Goal: Transaction & Acquisition: Purchase product/service

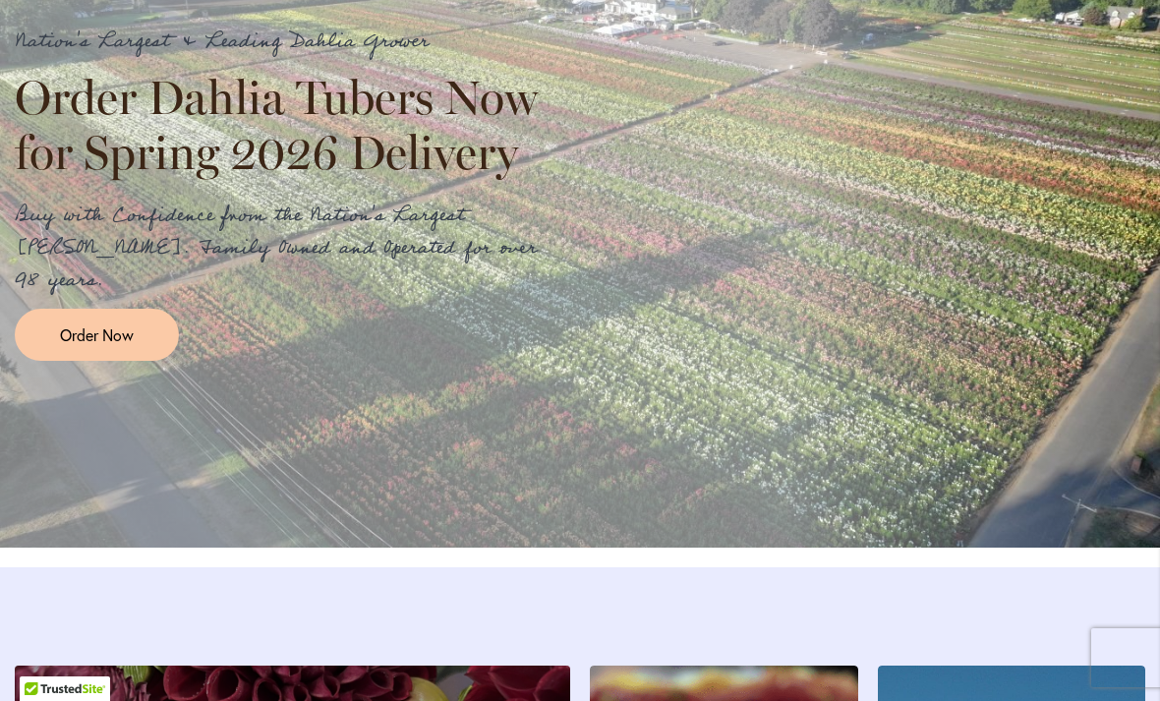
scroll to position [2347, 0]
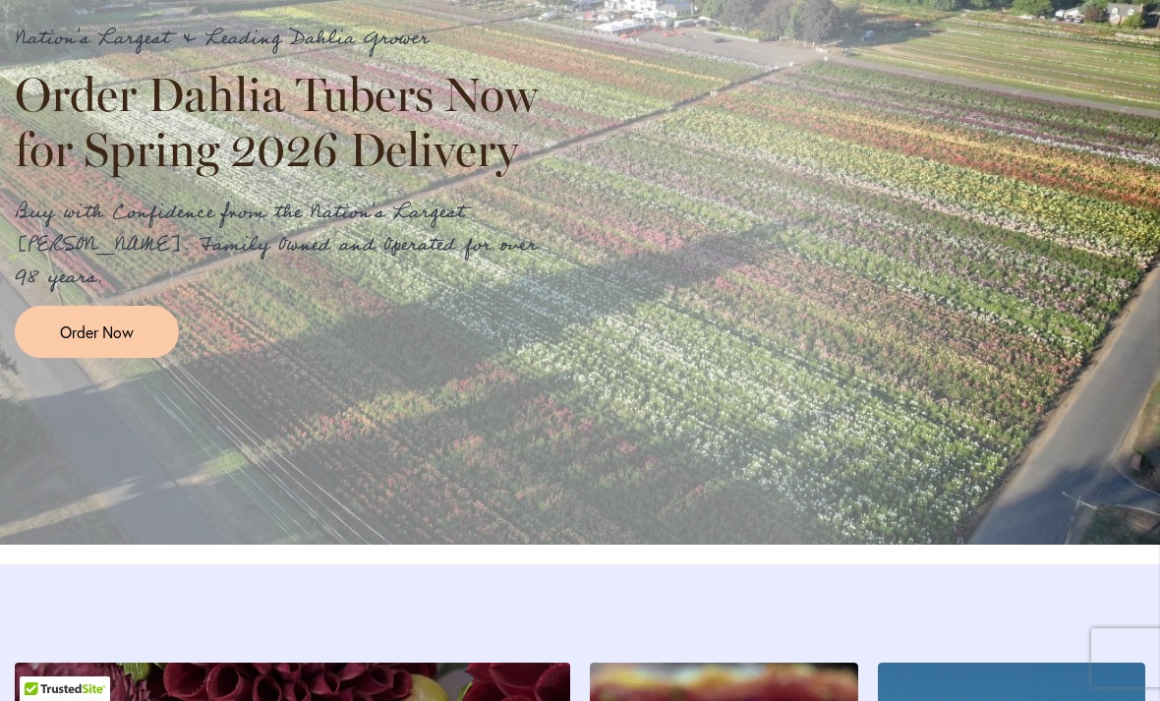
click at [109, 343] on span "Order Now" at bounding box center [97, 332] width 74 height 23
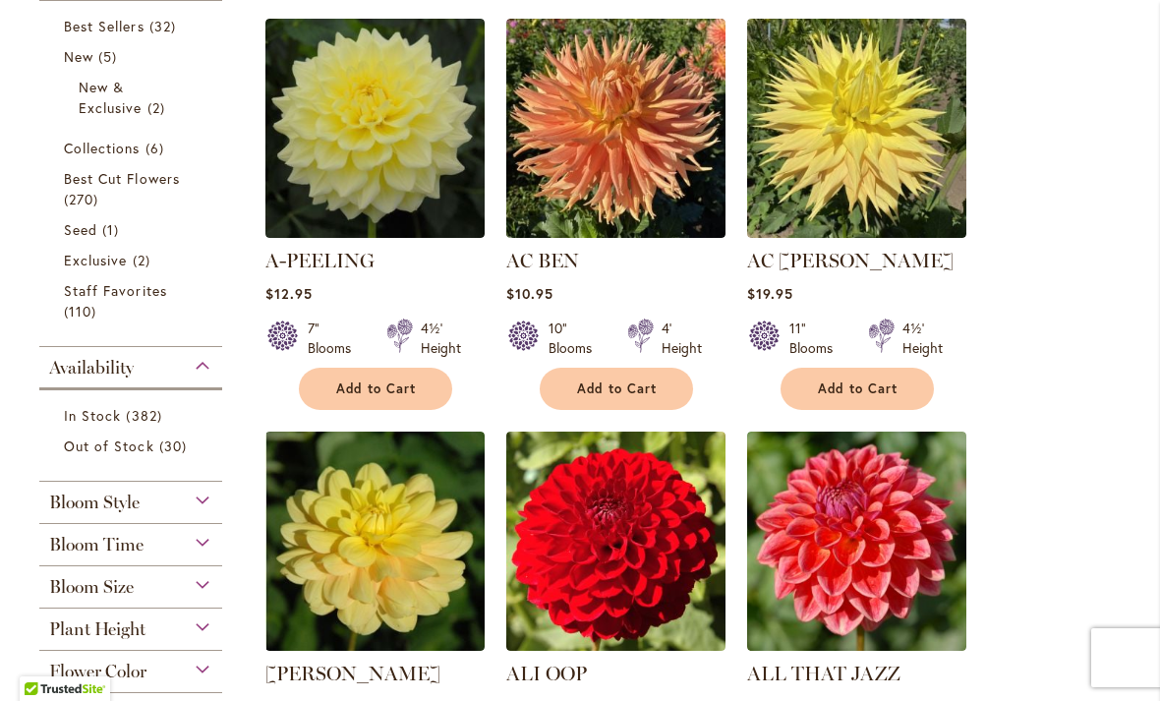
scroll to position [472, 0]
click at [159, 286] on span "Staff Favorites" at bounding box center [115, 290] width 103 height 19
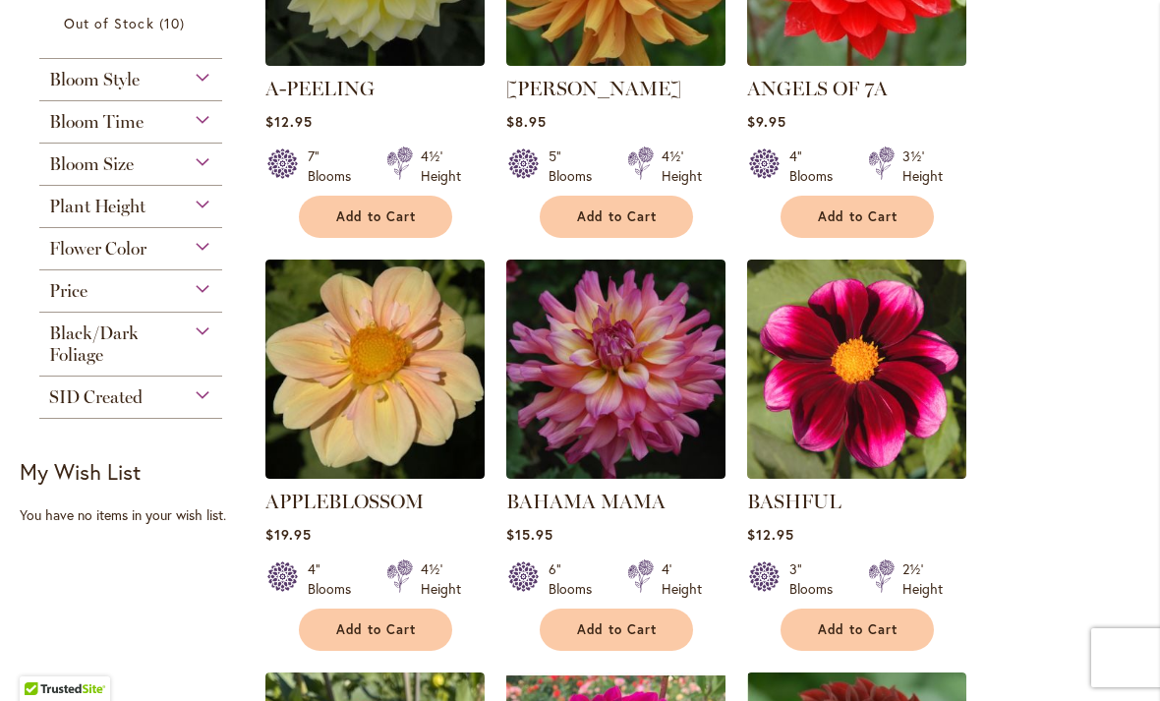
scroll to position [600, 0]
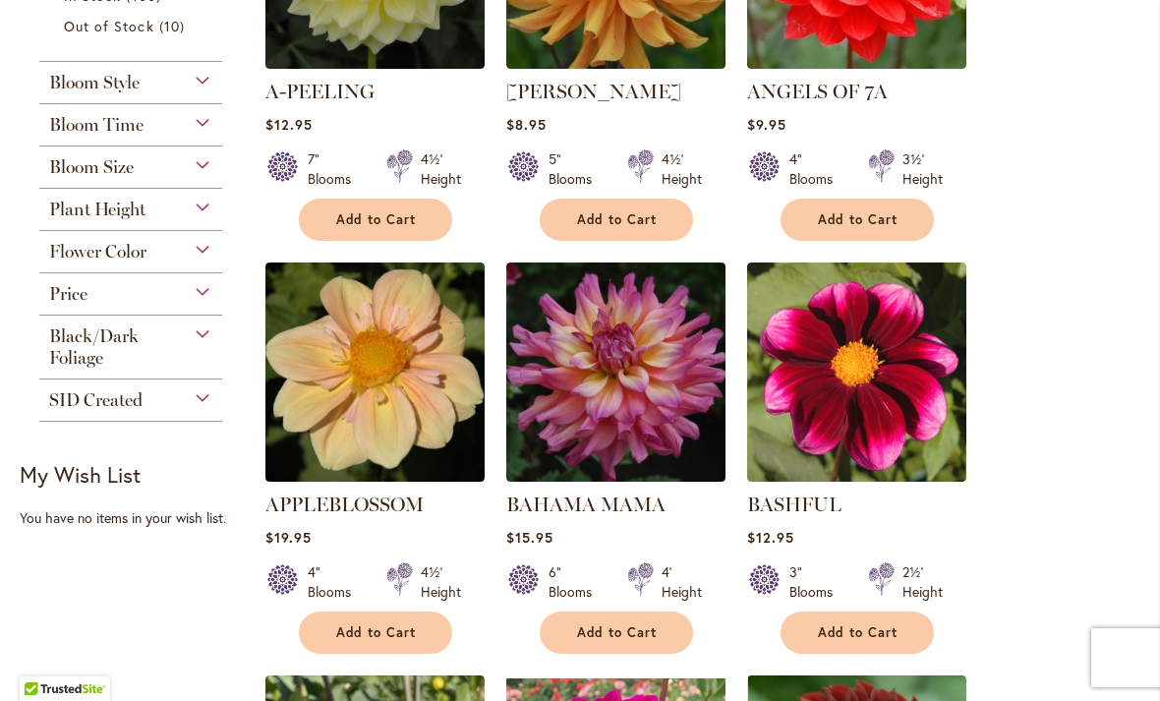
click at [208, 215] on div "Plant Height" at bounding box center [130, 204] width 183 height 31
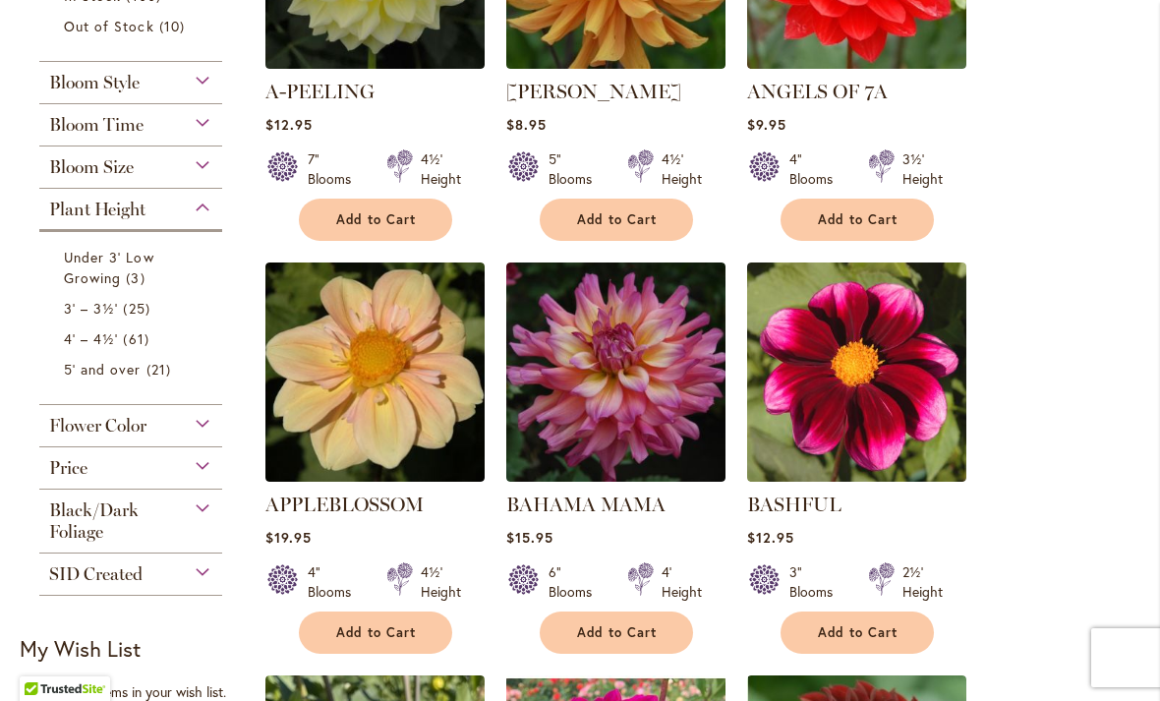
click at [130, 346] on span "61 items" at bounding box center [138, 338] width 30 height 21
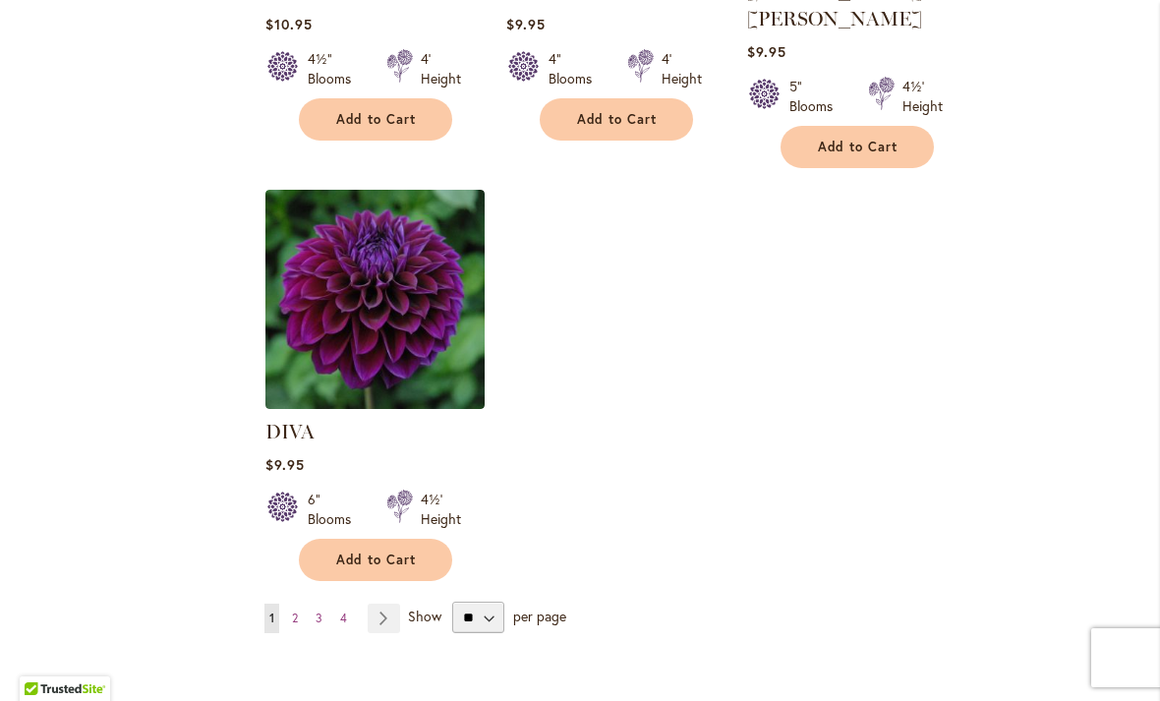
scroll to position [2421, 0]
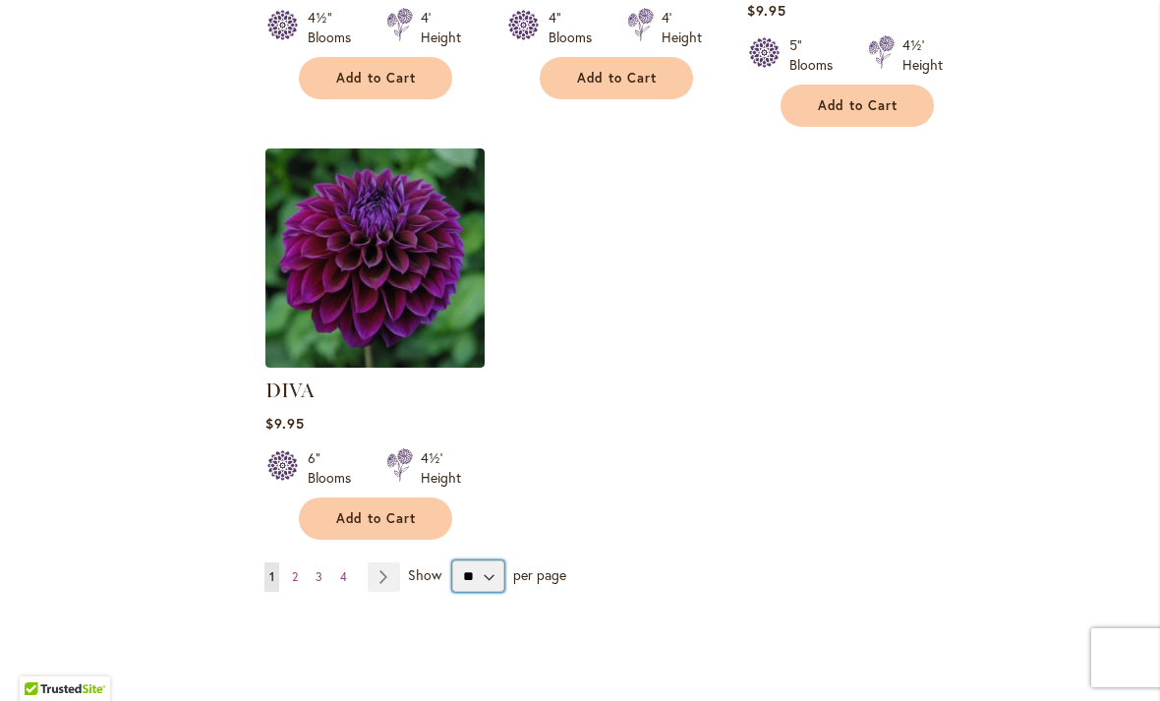
click at [490, 560] on select "** ** ** **" at bounding box center [478, 575] width 52 height 31
select select "**"
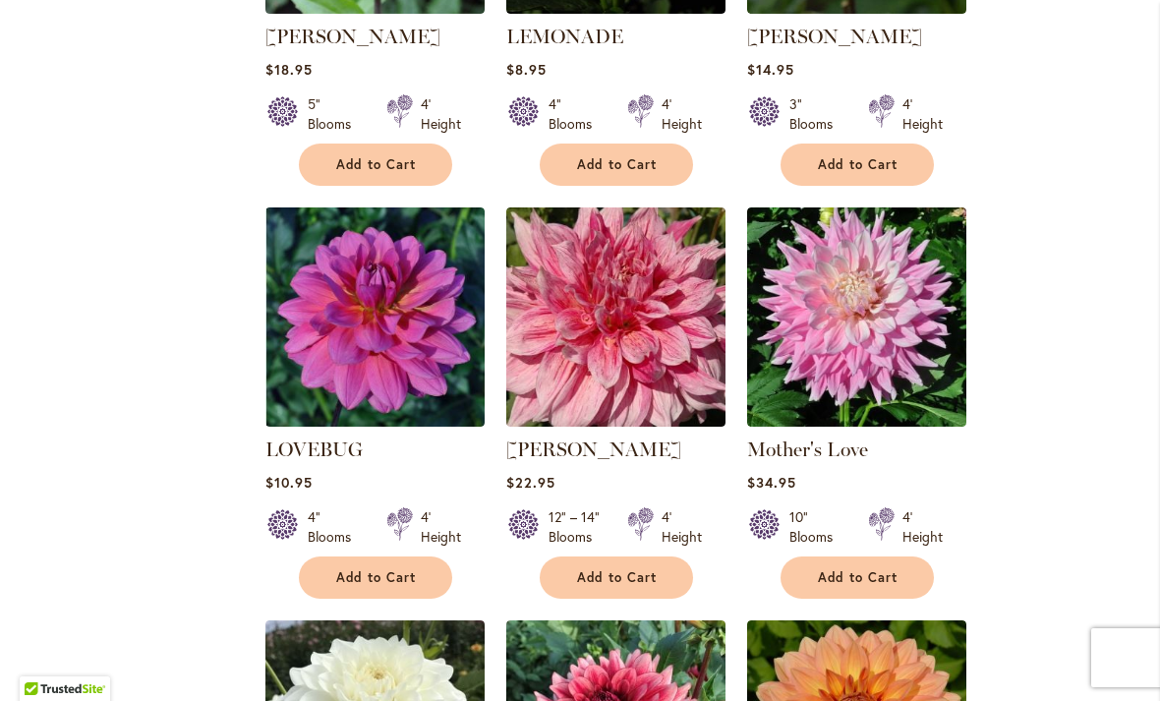
scroll to position [4481, 0]
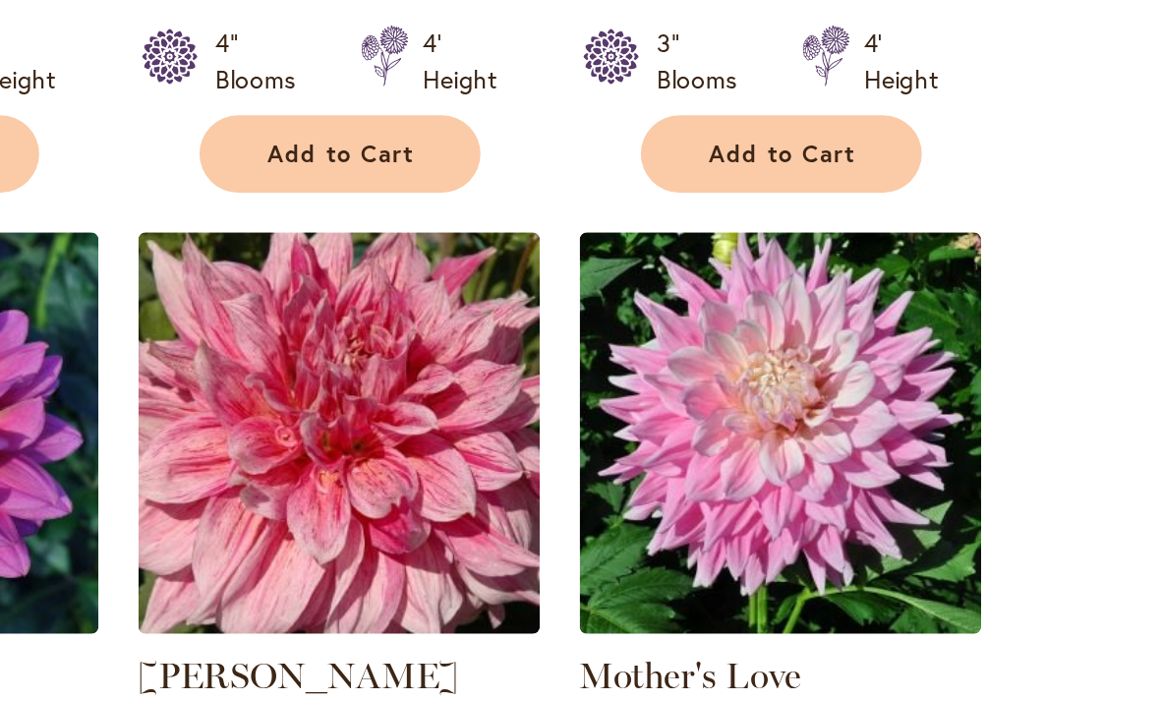
click at [606, 216] on ol "A-PEELING $12.95 7" Blooms 4½' Height" at bounding box center [702, 404] width 876 height 8873
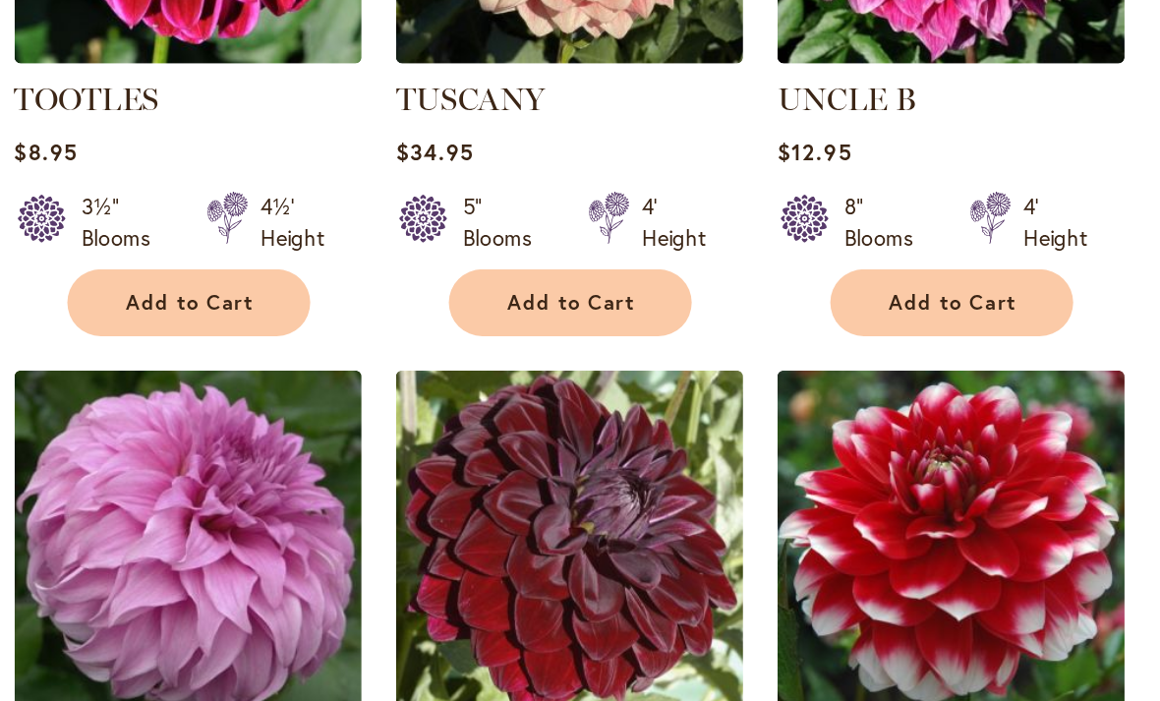
scroll to position [8180, 0]
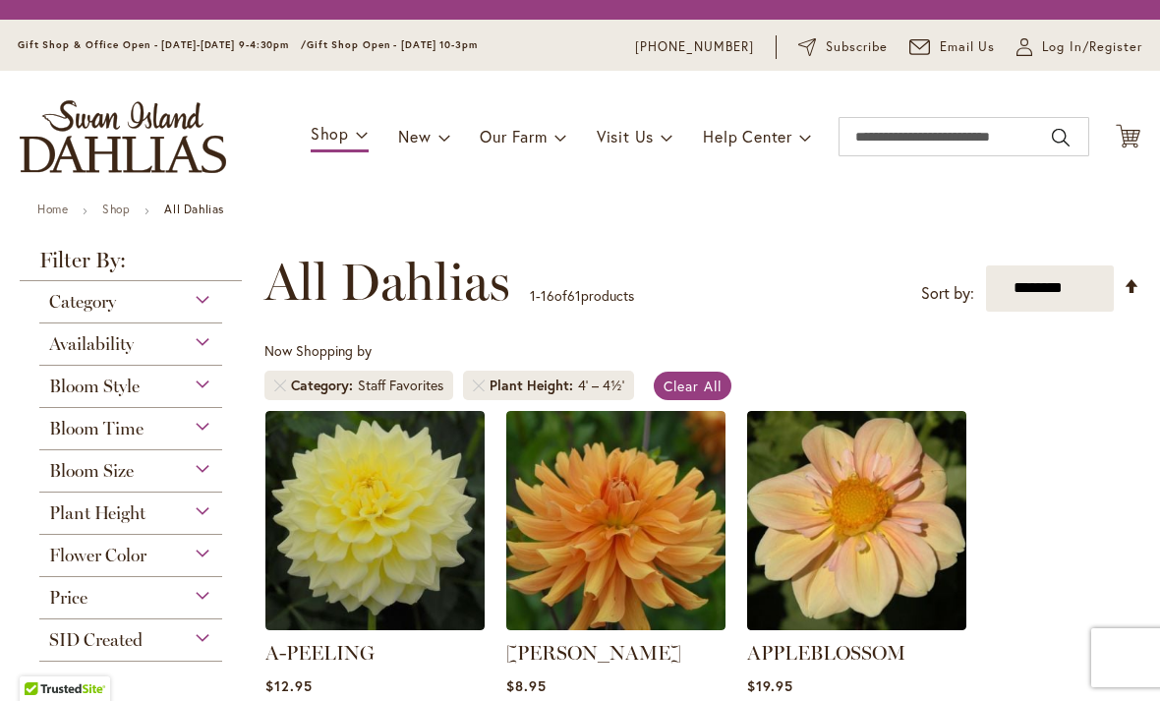
select select "**"
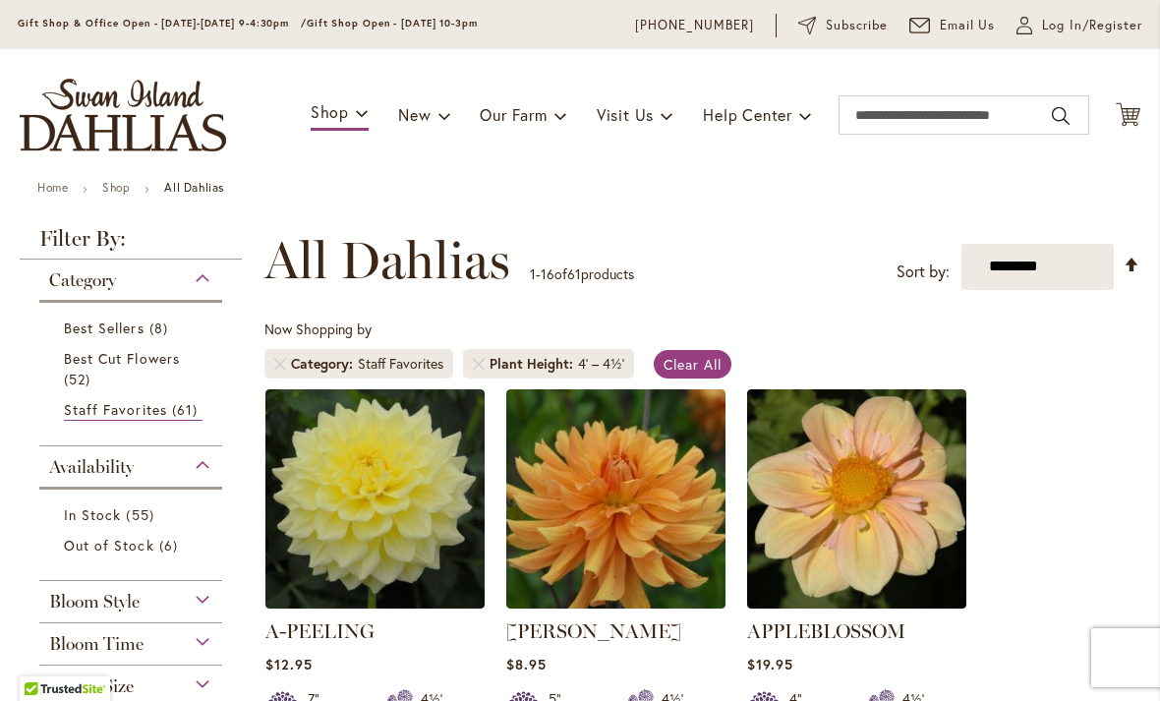
scroll to position [65, 0]
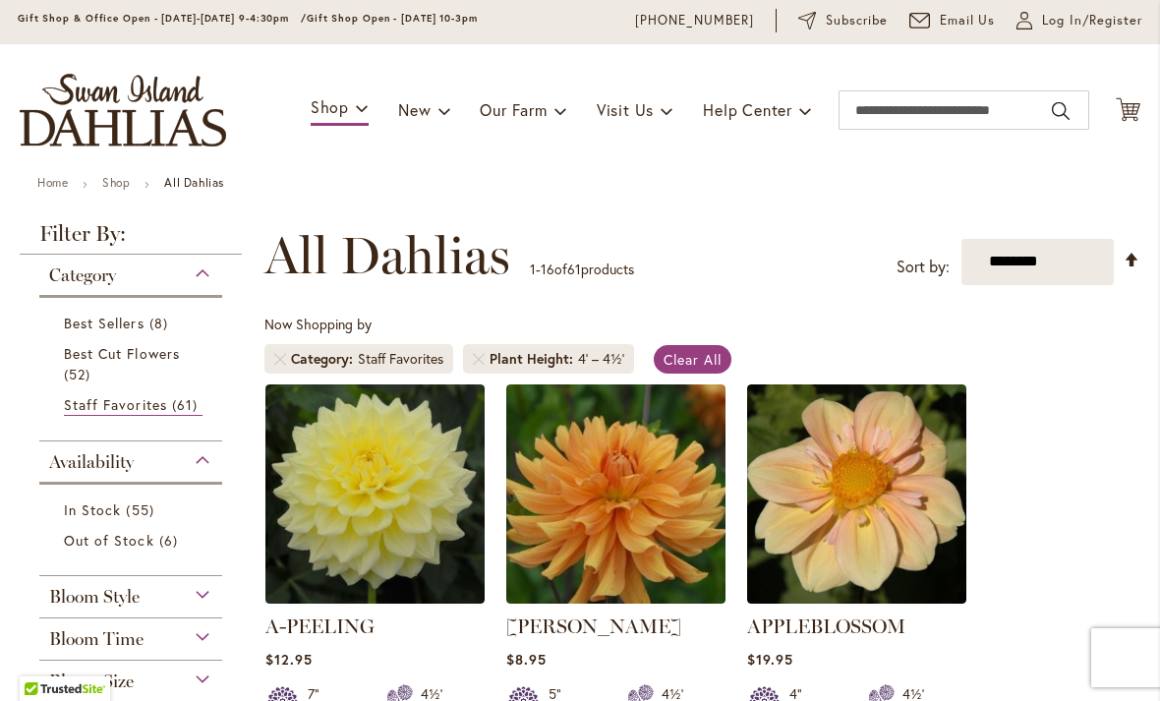
click at [167, 381] on link "Best Cut Flowers 52 items" at bounding box center [133, 363] width 139 height 41
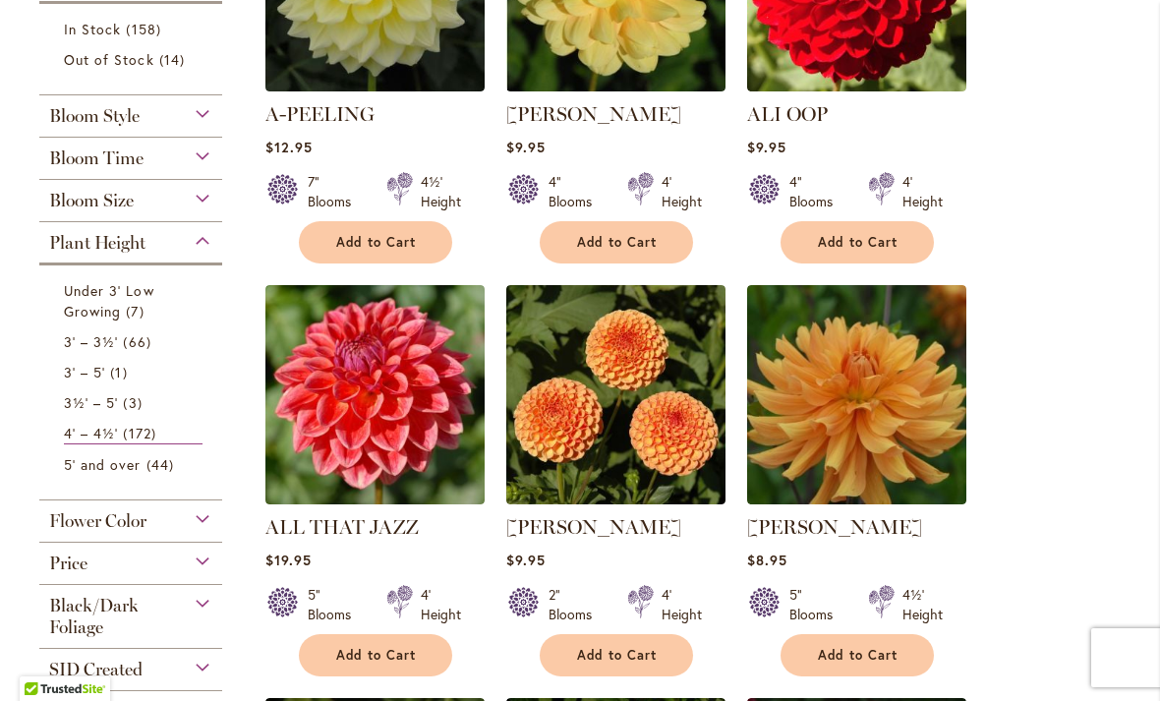
scroll to position [579, 0]
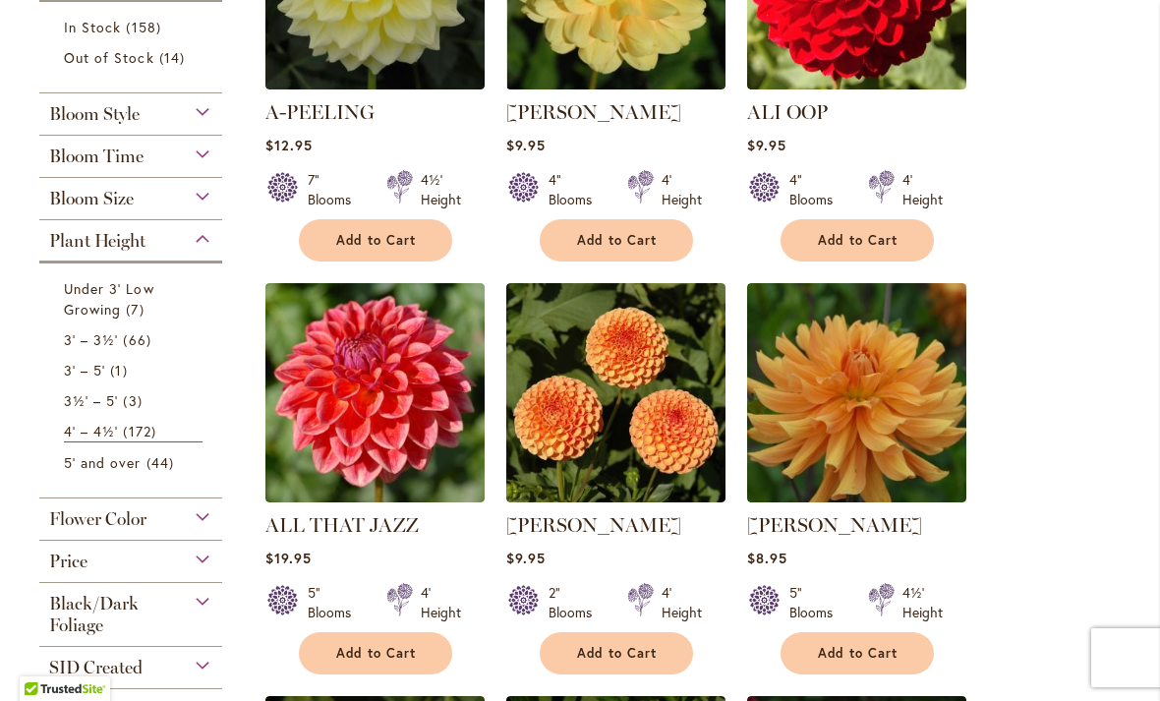
click at [193, 200] on div "Bloom Size" at bounding box center [130, 193] width 183 height 31
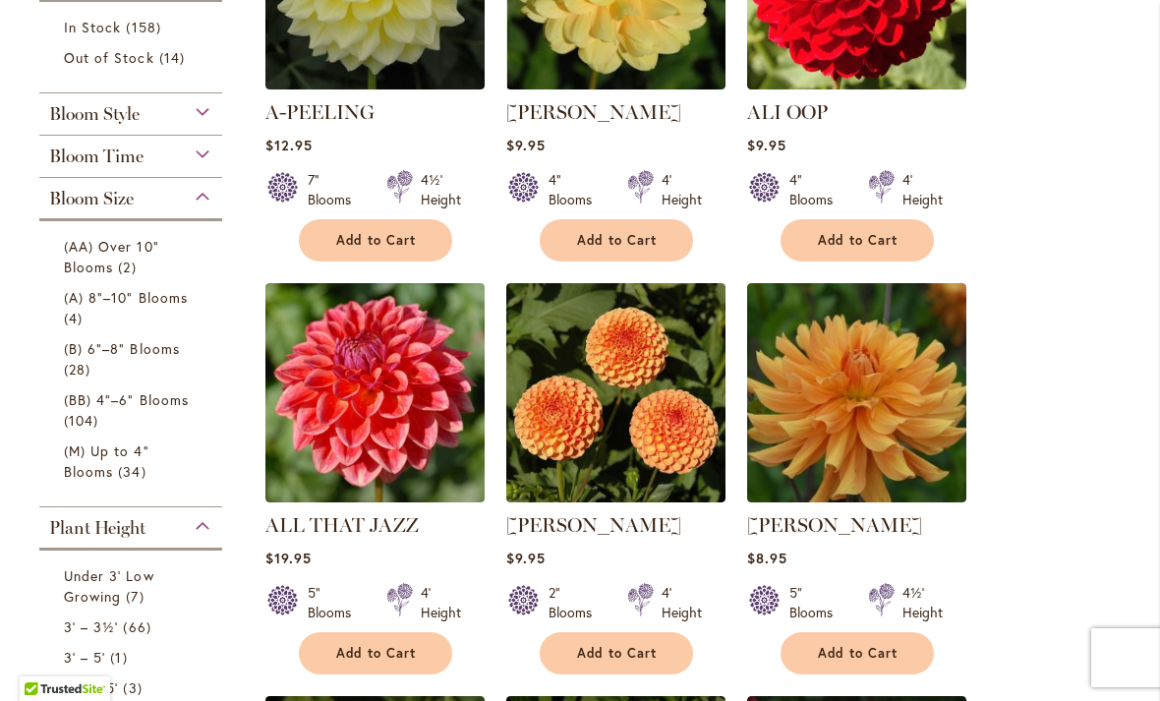
click at [201, 190] on div "Bloom Size" at bounding box center [130, 193] width 183 height 31
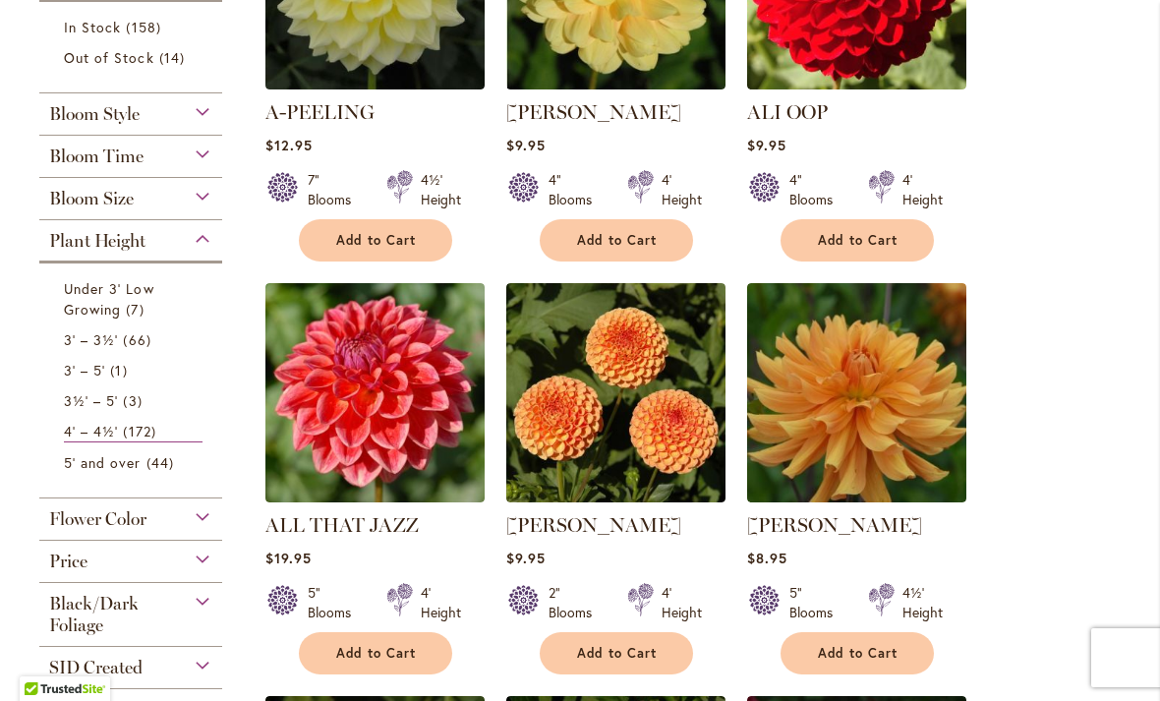
click at [200, 199] on div "Bloom Size" at bounding box center [130, 193] width 183 height 31
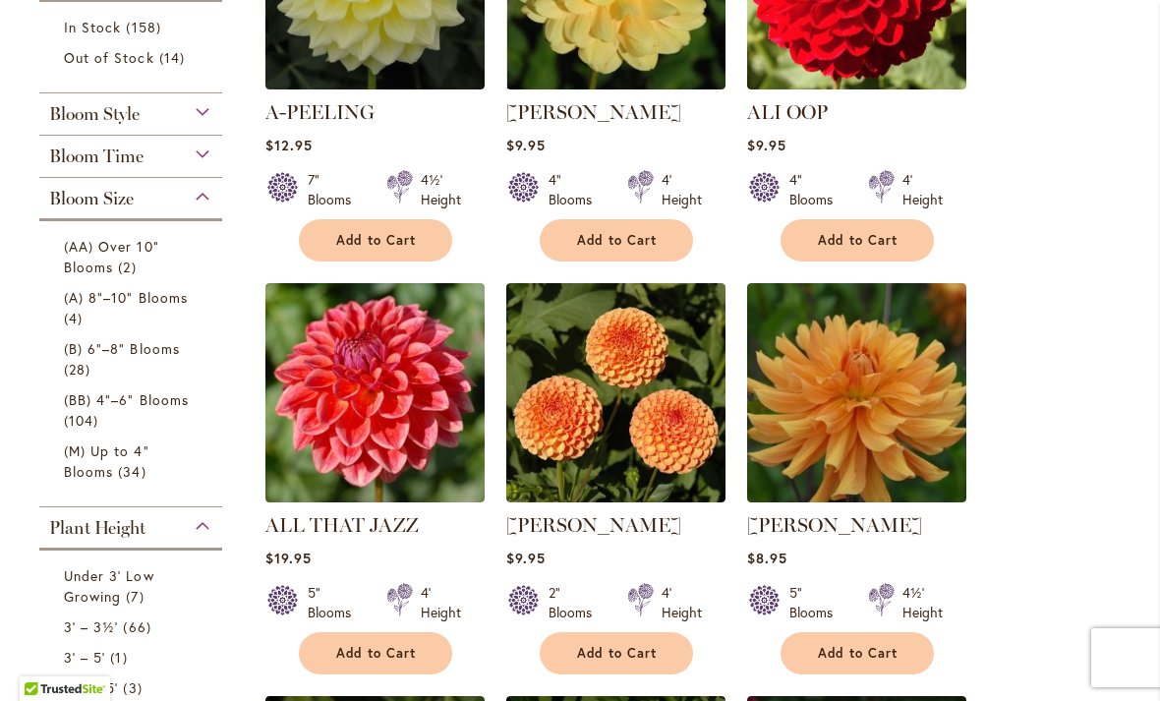
click at [185, 106] on div "Bloom Style" at bounding box center [130, 108] width 183 height 31
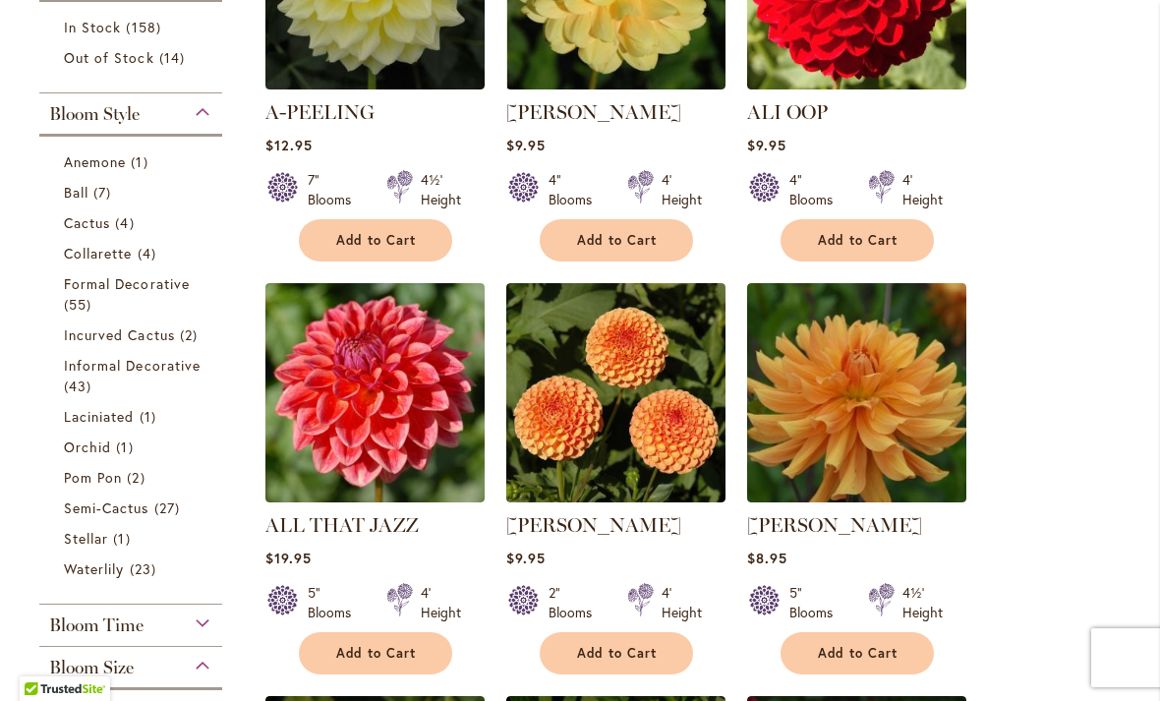
click at [196, 116] on div "Bloom Style" at bounding box center [130, 108] width 183 height 31
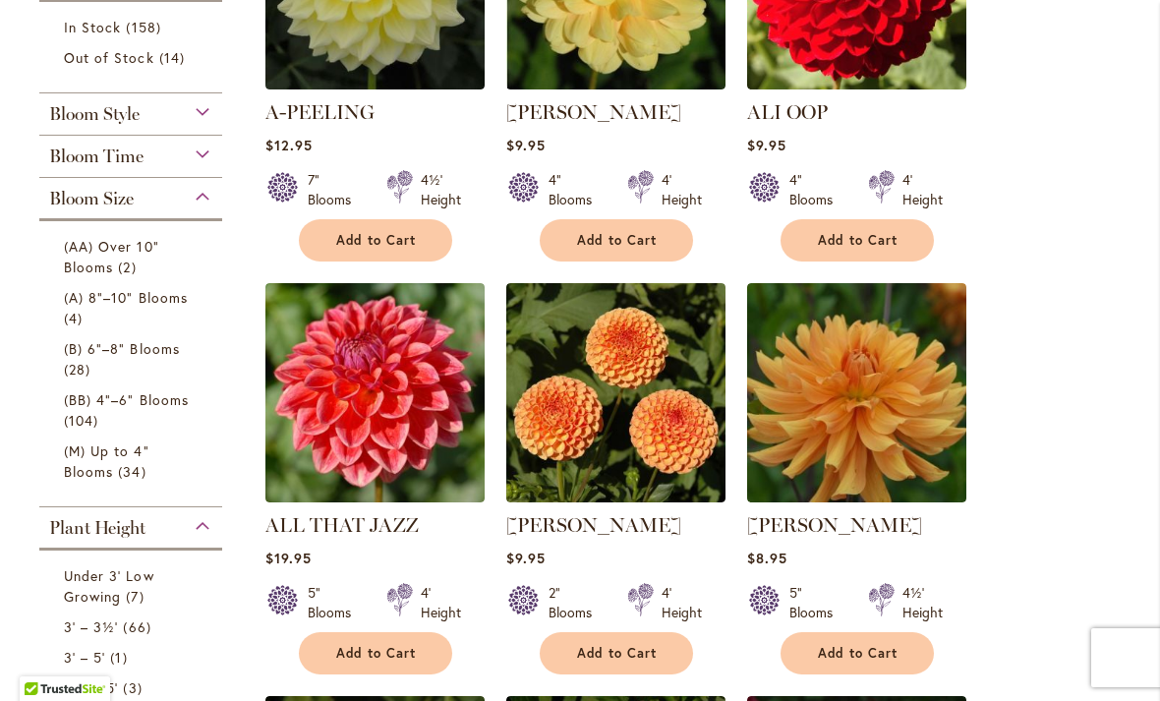
click at [198, 155] on div "Bloom Time" at bounding box center [130, 151] width 183 height 31
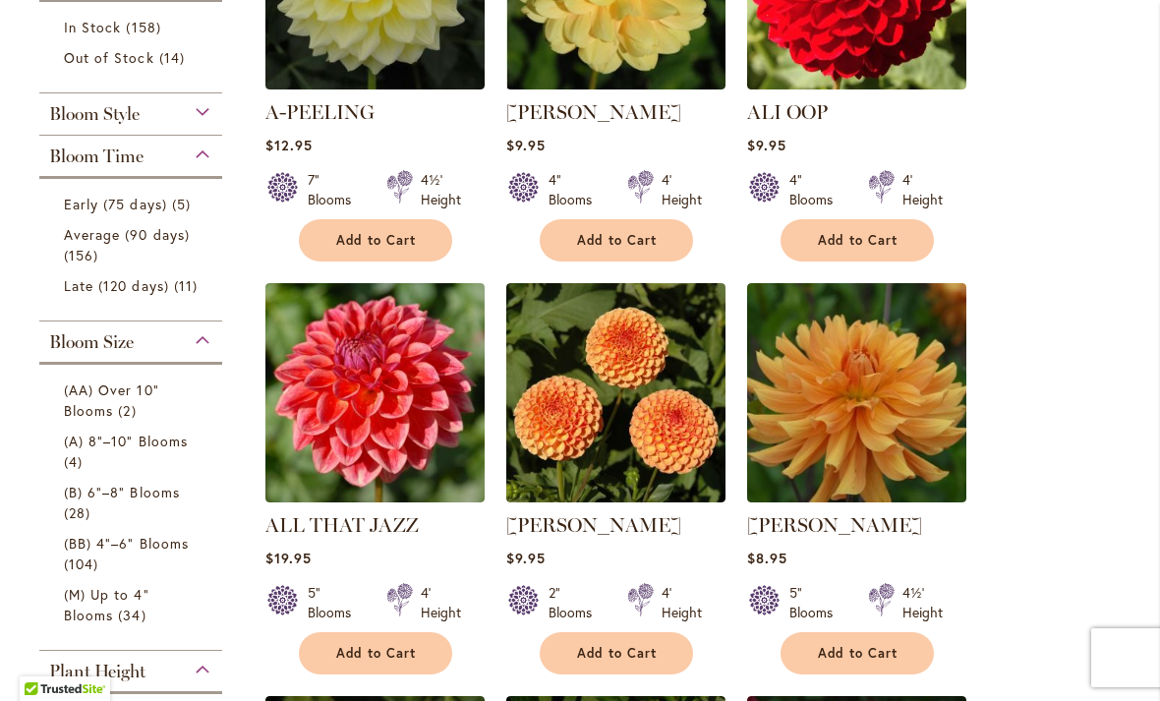
click at [204, 156] on div "Bloom Time" at bounding box center [130, 151] width 183 height 31
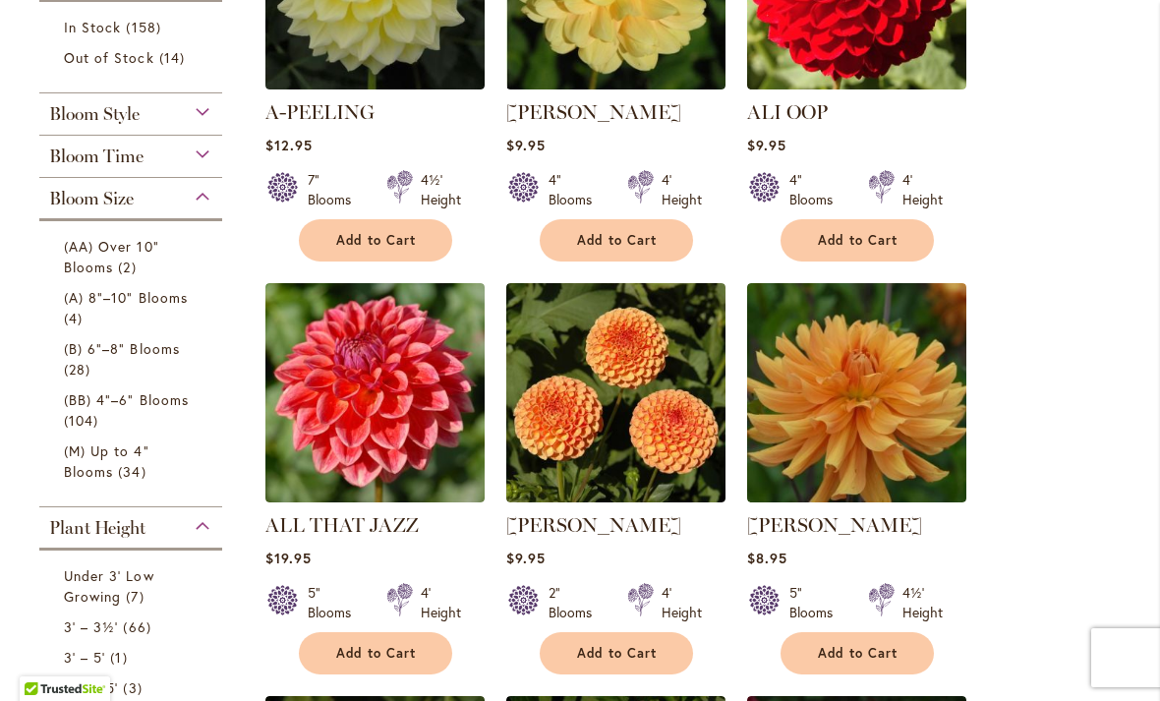
click at [144, 354] on span "(B) 6"–8" Blooms" at bounding box center [122, 348] width 116 height 19
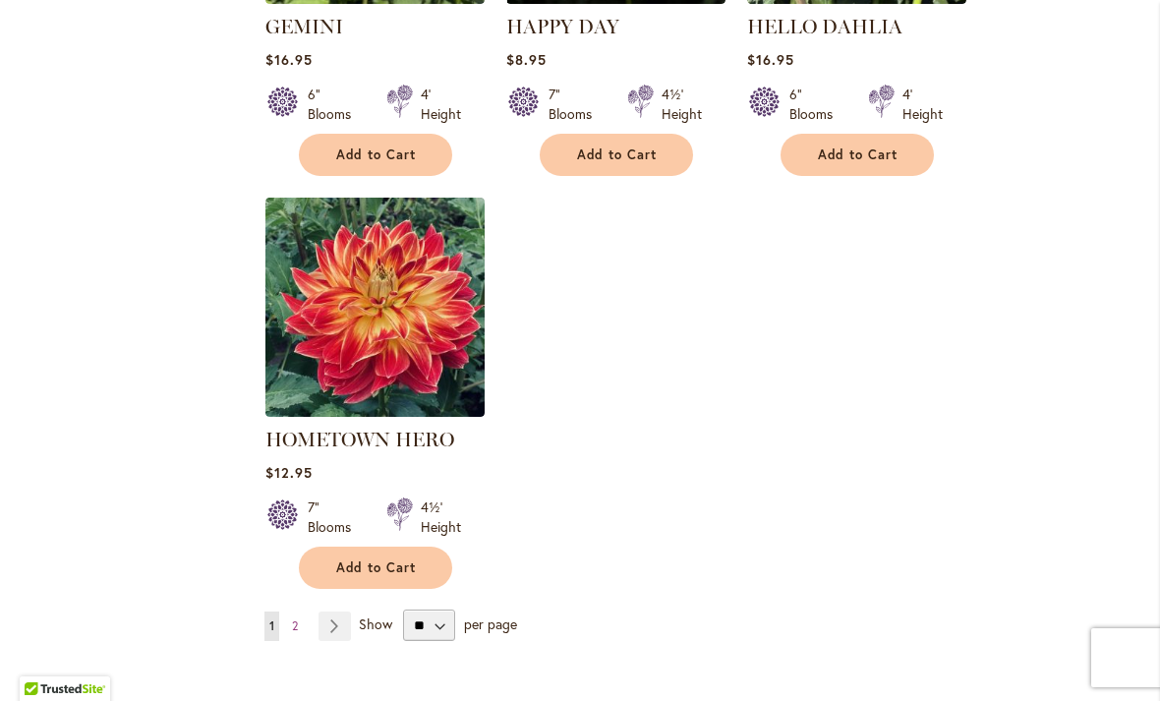
scroll to position [2357, 0]
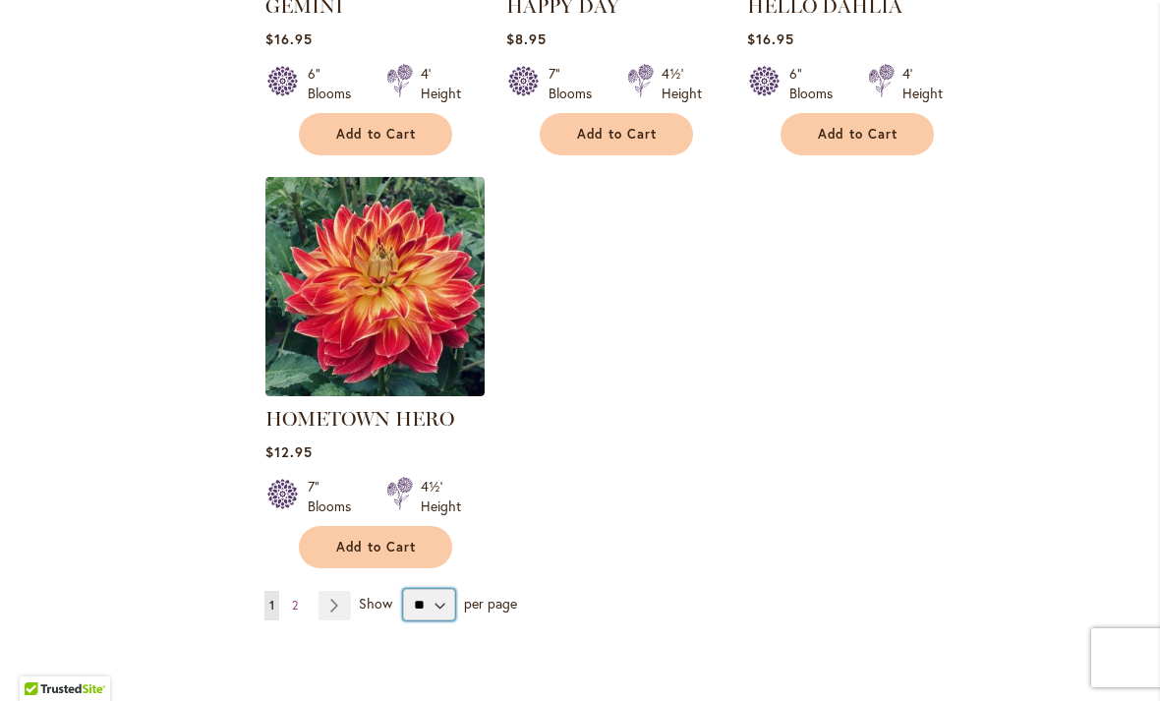
click at [431, 604] on select "** ** ** **" at bounding box center [429, 604] width 52 height 31
select select "**"
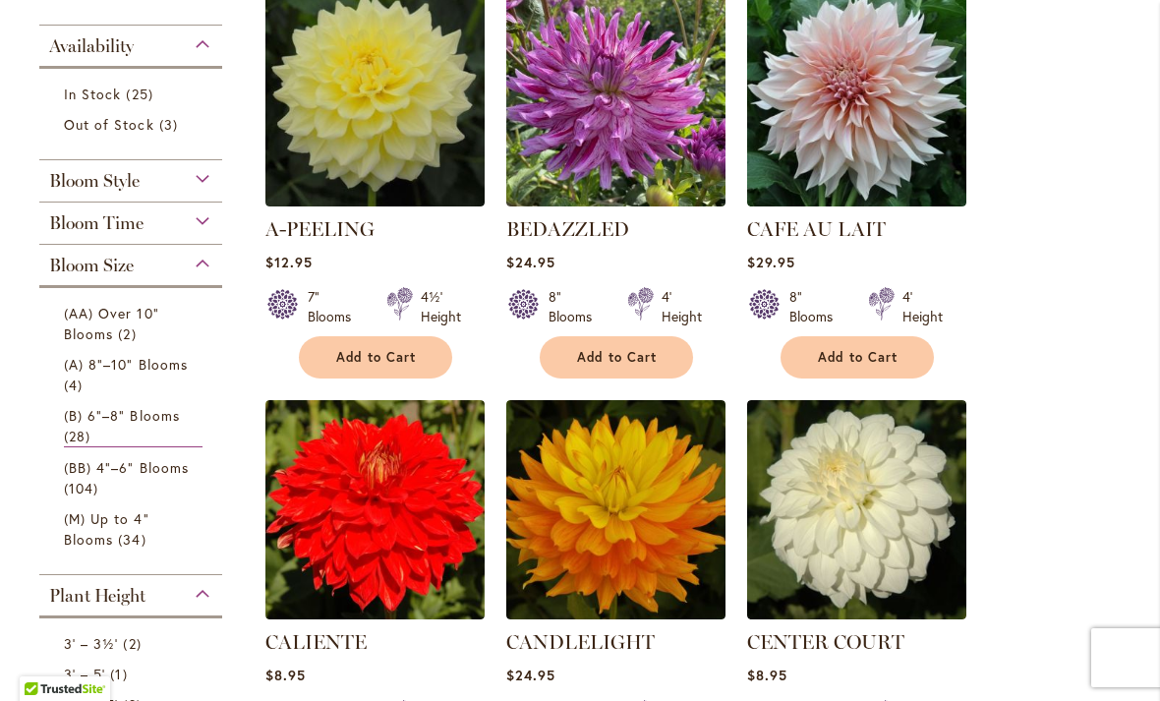
scroll to position [490, 0]
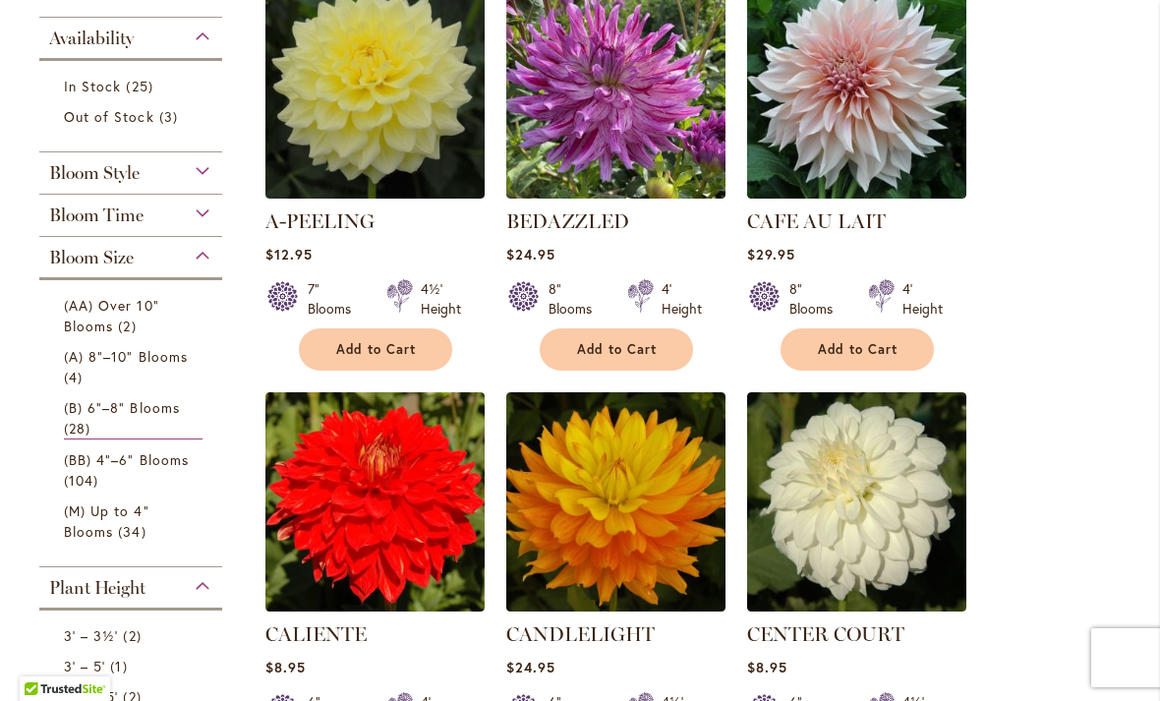
click at [178, 468] on span "(BB) 4"–6" Blooms" at bounding box center [126, 459] width 125 height 19
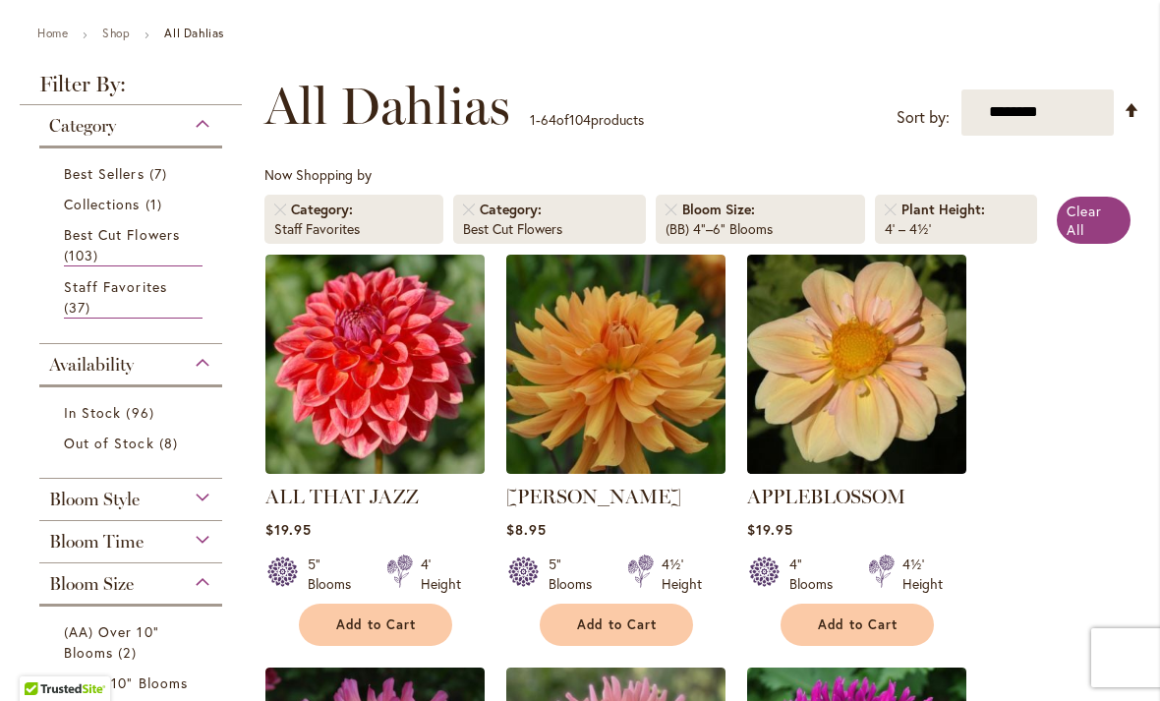
scroll to position [214, 0]
click at [889, 213] on link "Remove Plant Height 4' – 4½'" at bounding box center [891, 210] width 12 height 12
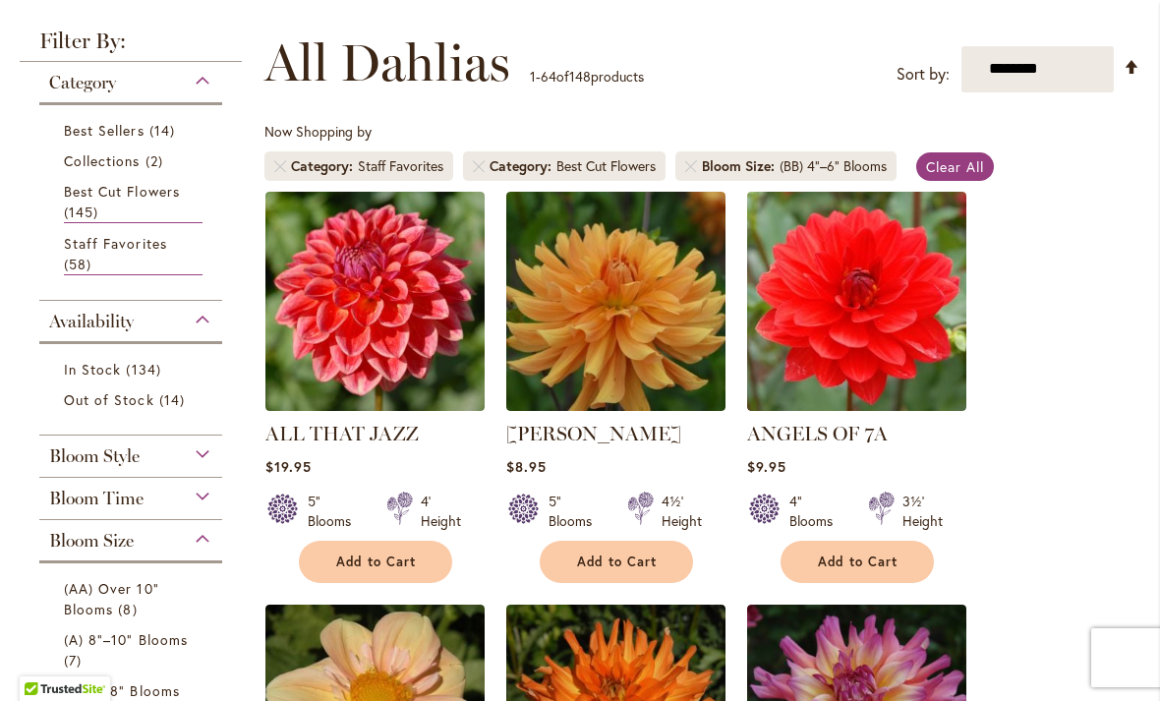
scroll to position [252, 0]
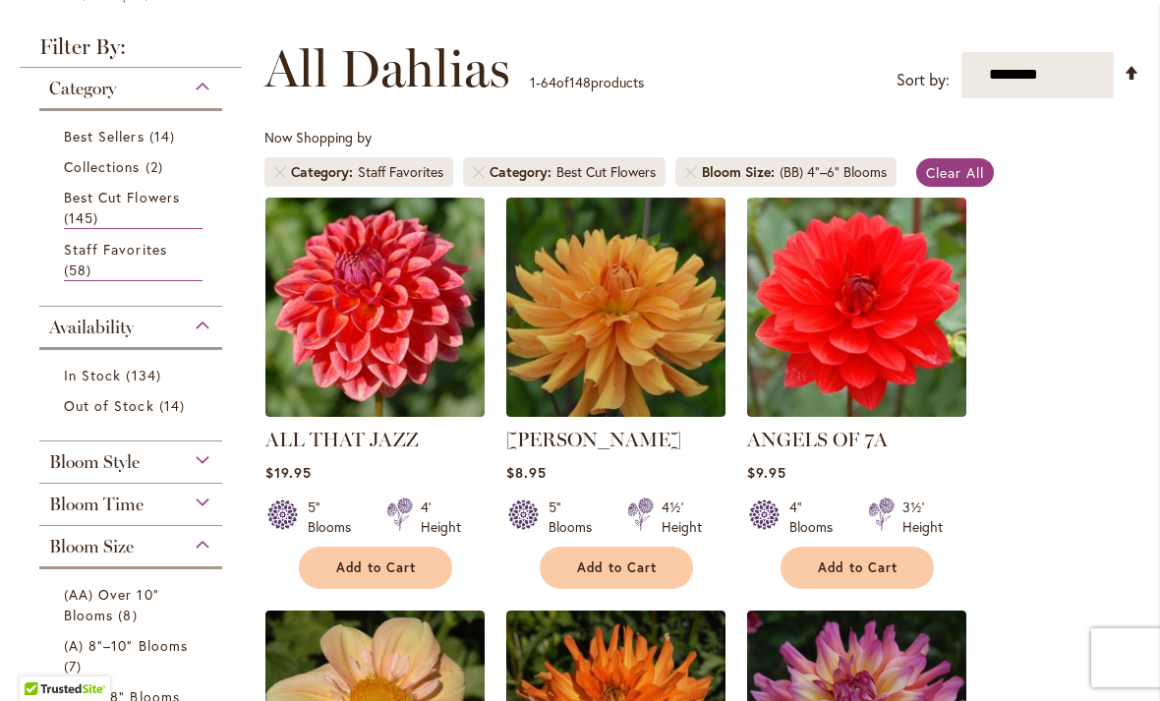
click at [696, 171] on link at bounding box center [691, 172] width 12 height 12
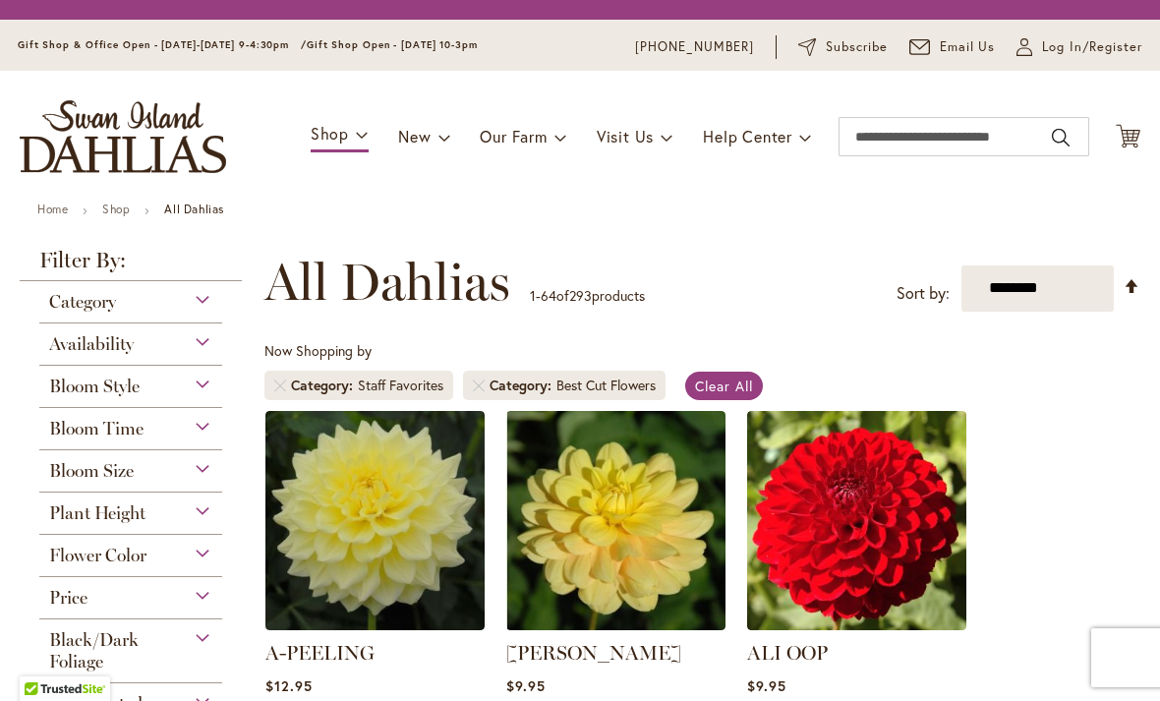
scroll to position [365, 0]
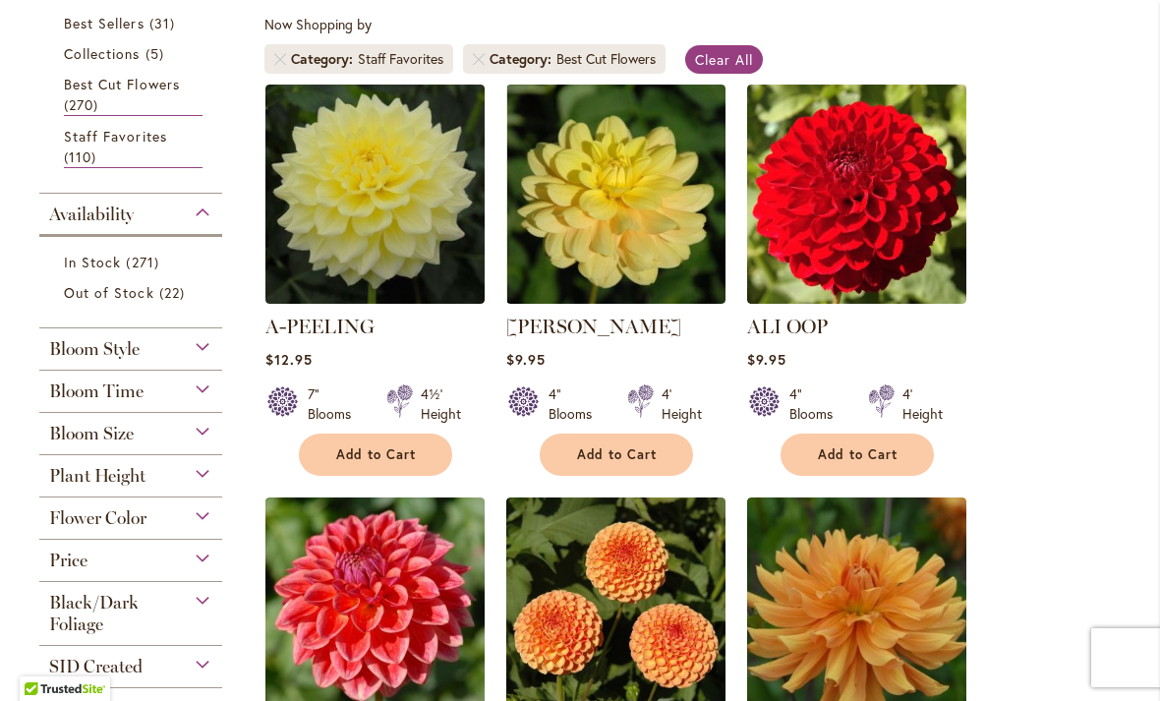
click at [281, 62] on link "Remove Category Staff Favorites" at bounding box center [280, 59] width 12 height 12
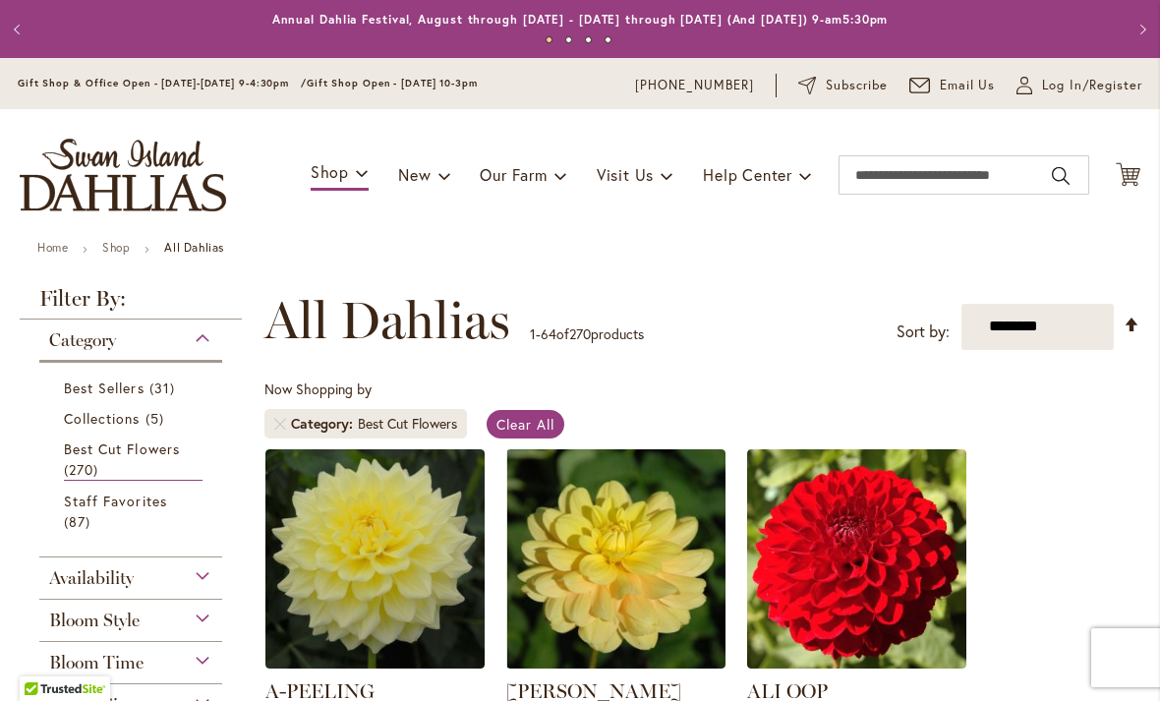
scroll to position [365, 0]
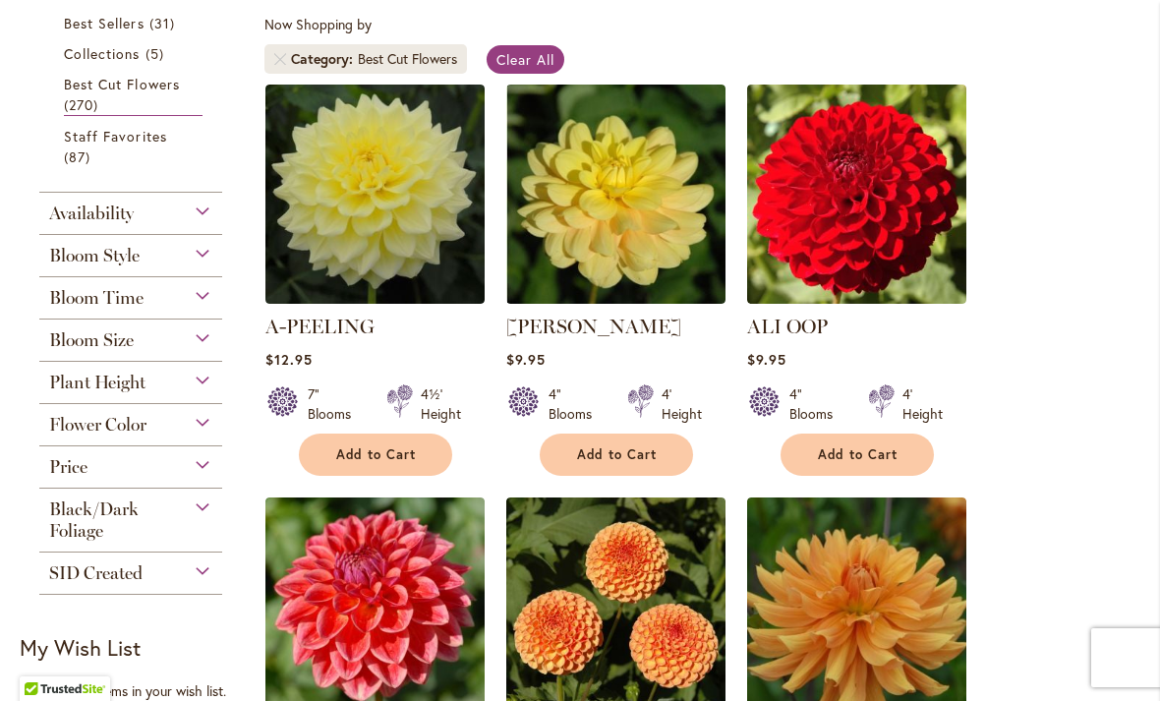
click at [179, 346] on div "Bloom Size" at bounding box center [130, 335] width 183 height 31
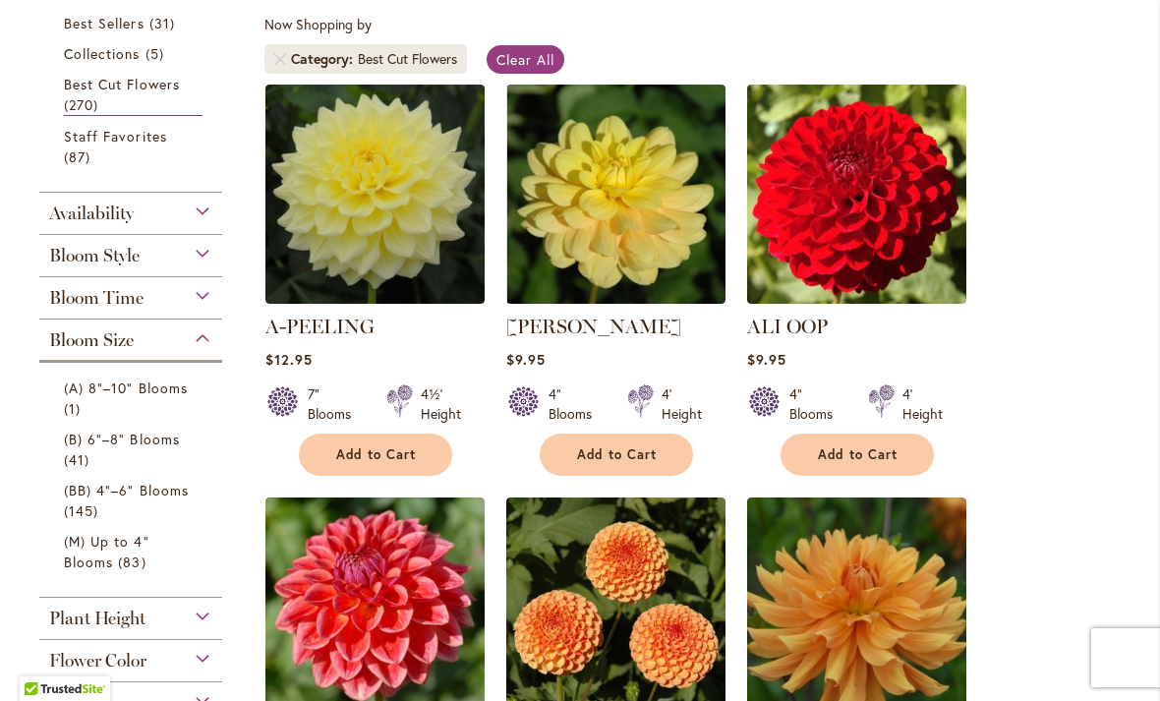
click at [147, 446] on span "(B) 6"–8" Blooms" at bounding box center [122, 439] width 116 height 19
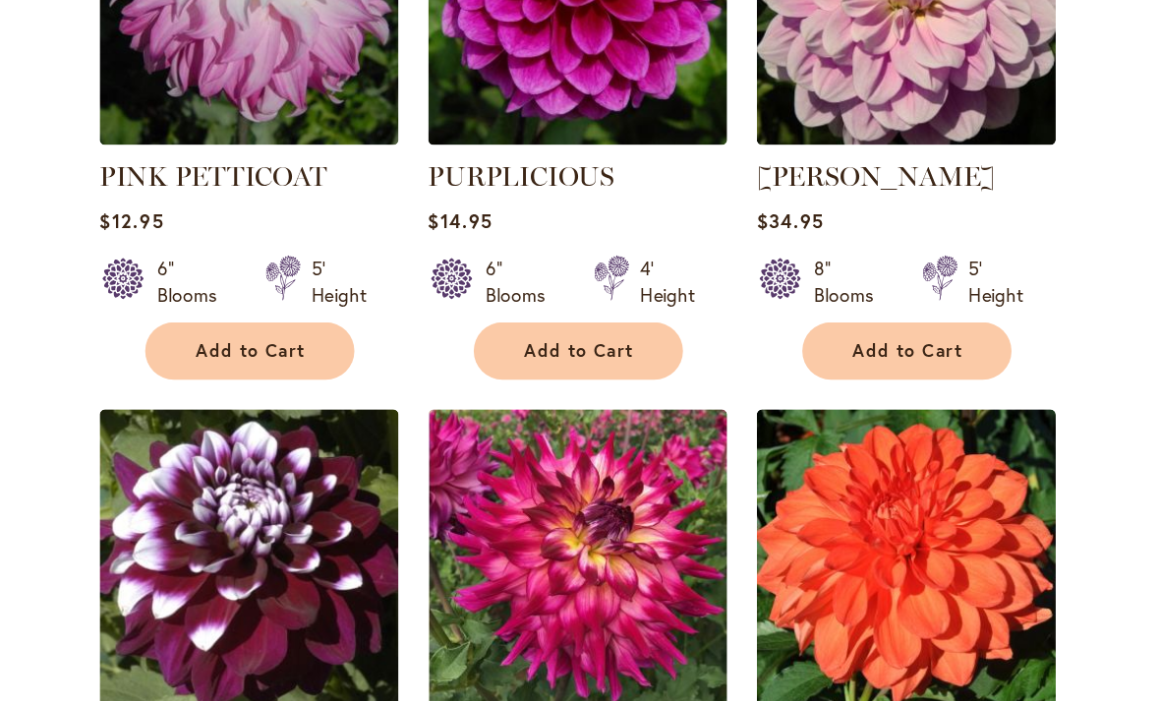
scroll to position [5133, 0]
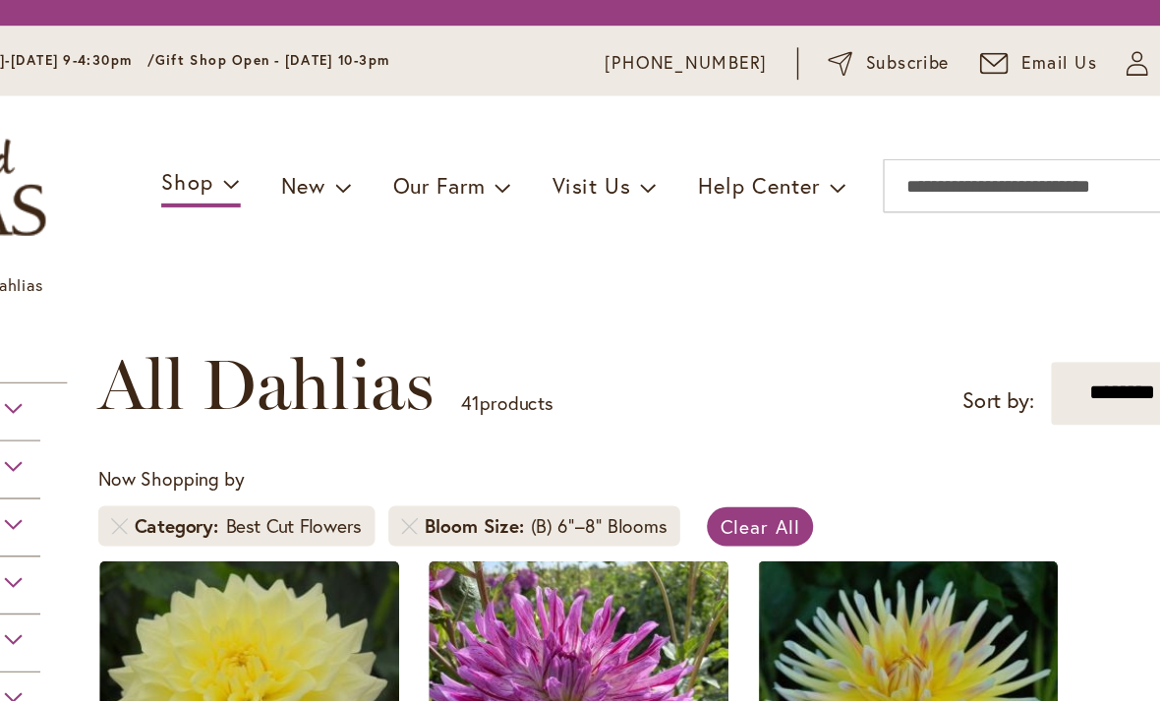
scroll to position [365, 0]
